Goal: Task Accomplishment & Management: Manage account settings

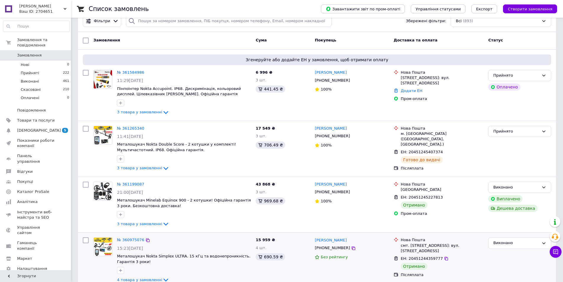
scroll to position [59, 0]
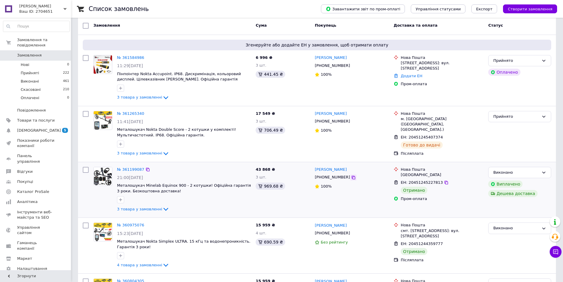
click at [352, 178] on icon at bounding box center [354, 177] width 4 height 4
click at [128, 167] on link "№ 361199087" at bounding box center [130, 169] width 27 height 4
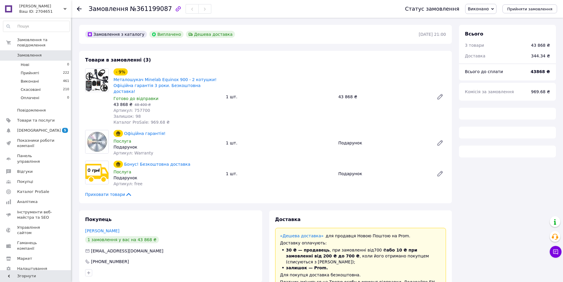
scroll to position [30, 0]
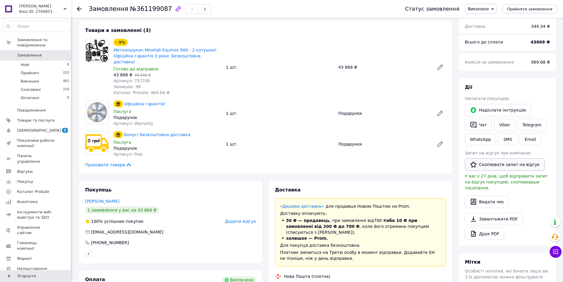
click at [490, 167] on button "Скопіювати запит на відгук" at bounding box center [505, 164] width 80 height 12
